Goal: Information Seeking & Learning: Learn about a topic

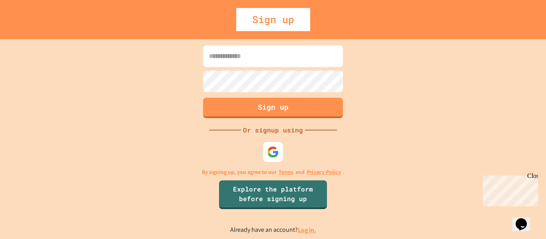
click at [508, 131] on div "Sign up Or signup using By signing up, you agree to our Terms and Privacy Polic…" at bounding box center [273, 139] width 546 height 200
click at [261, 58] on input at bounding box center [273, 57] width 140 height 22
type input "**********"
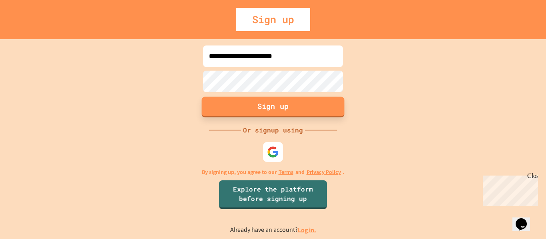
click at [295, 112] on button "Sign up" at bounding box center [273, 107] width 143 height 21
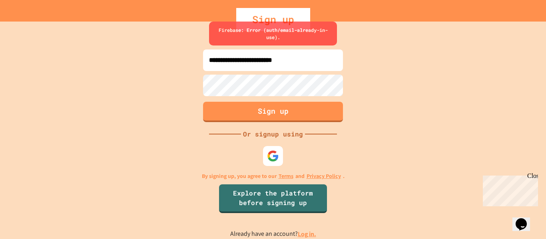
click at [299, 97] on div at bounding box center [273, 97] width 144 height 2
click at [266, 142] on div "**********" at bounding box center [273, 131] width 546 height 218
click at [270, 153] on img at bounding box center [272, 156] width 13 height 13
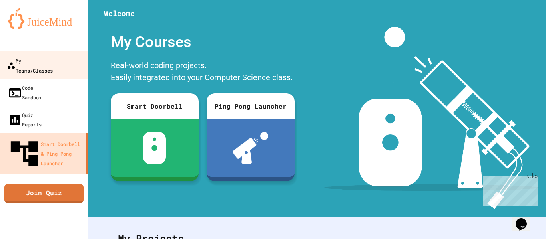
click at [75, 59] on link "My Teams/Classes" at bounding box center [44, 66] width 91 height 28
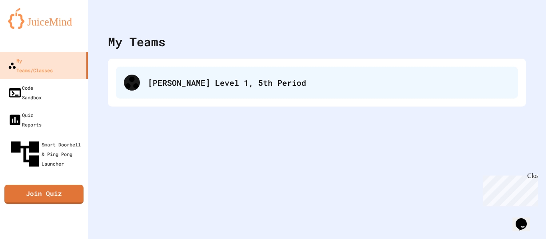
click at [150, 83] on div "[PERSON_NAME] Level 1, 5th Period" at bounding box center [329, 83] width 362 height 12
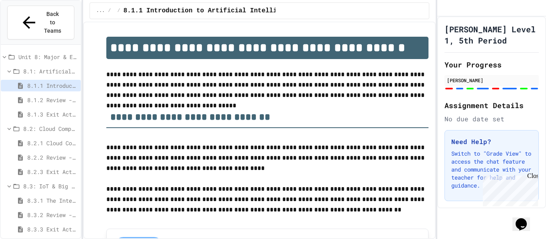
scroll to position [4, 0]
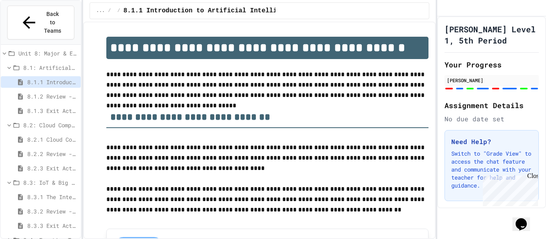
click at [25, 76] on div "8.1.1 Introduction to Artificial Intelligence" at bounding box center [41, 82] width 80 height 12
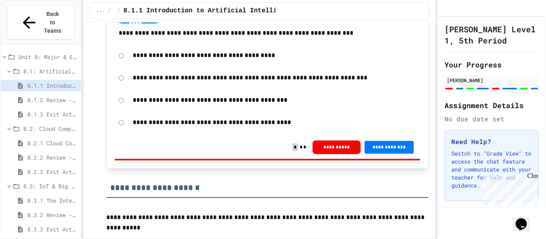
scroll to position [232, 0]
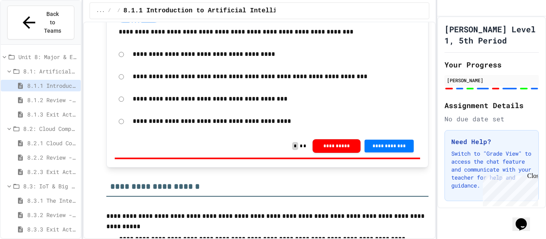
click at [40, 96] on span "8.1.2 Review - Introduction to Artificial Intelligence" at bounding box center [52, 100] width 50 height 8
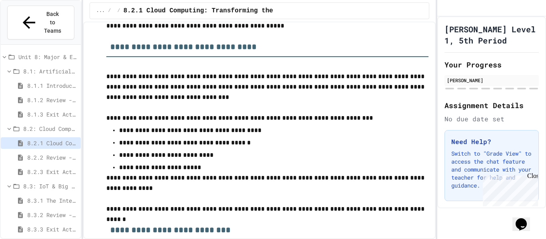
scroll to position [777, 0]
